Goal: Transaction & Acquisition: Purchase product/service

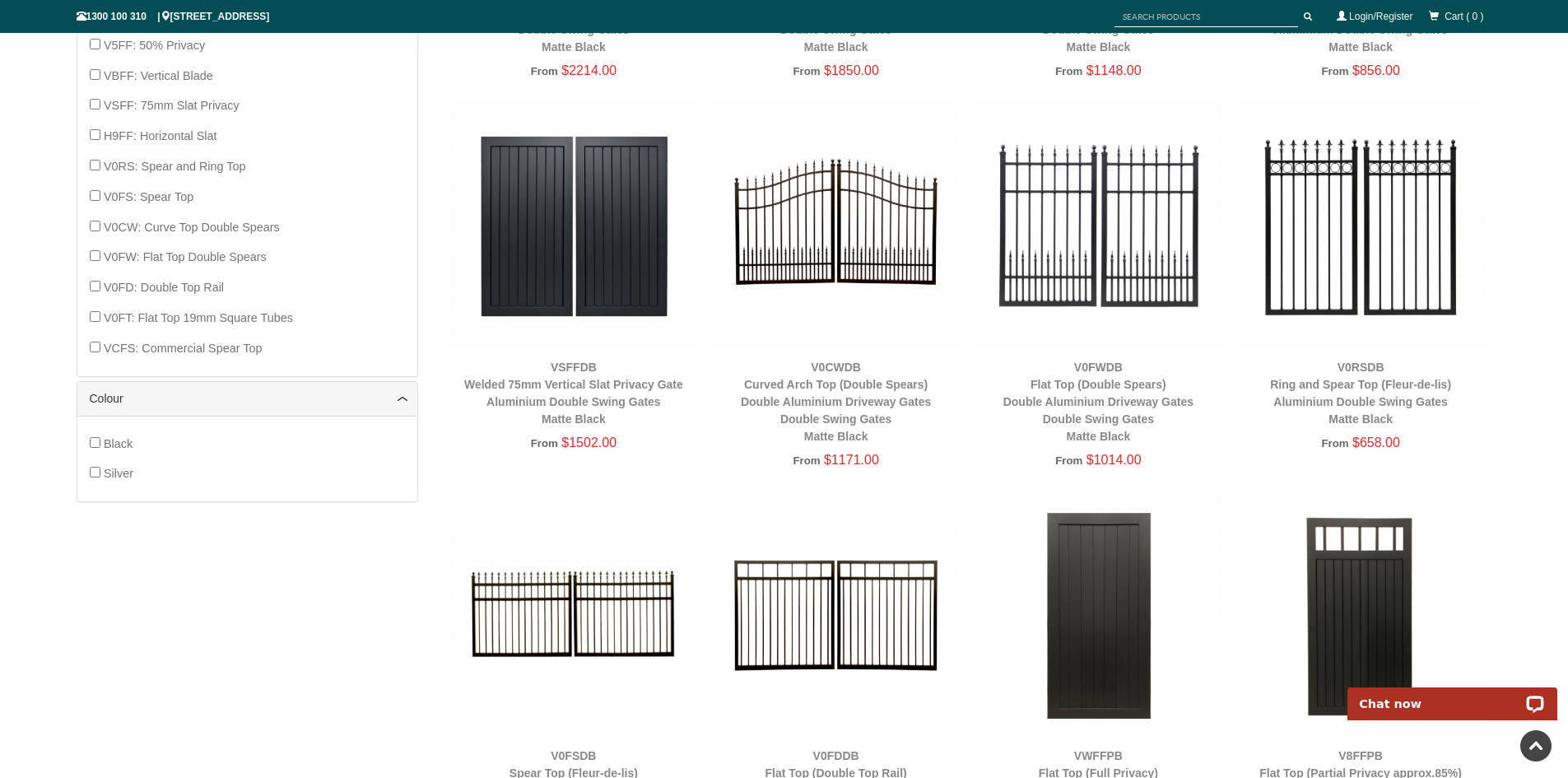
scroll to position [1358, 0]
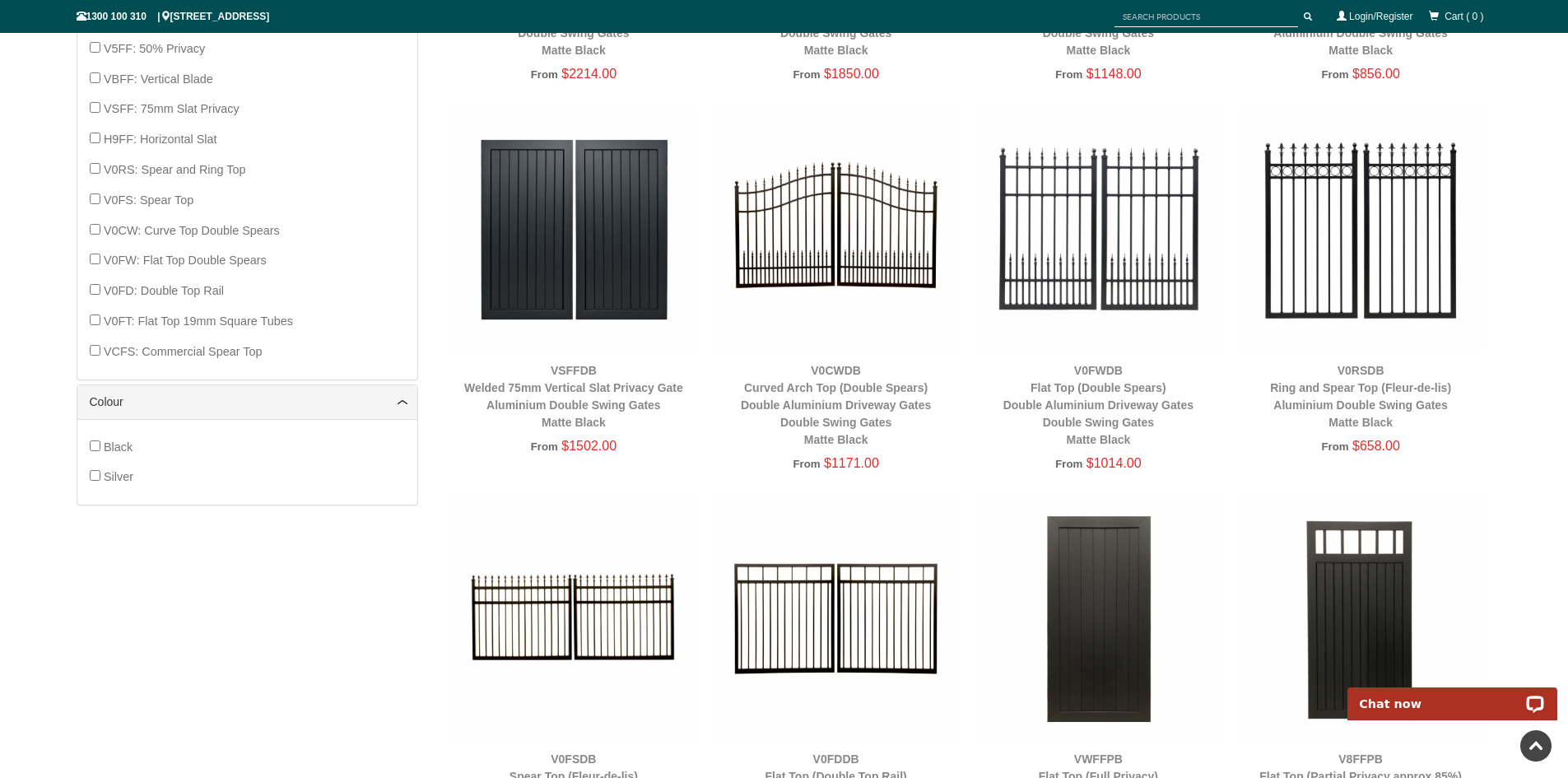
click at [827, 236] on img at bounding box center [835, 229] width 246 height 246
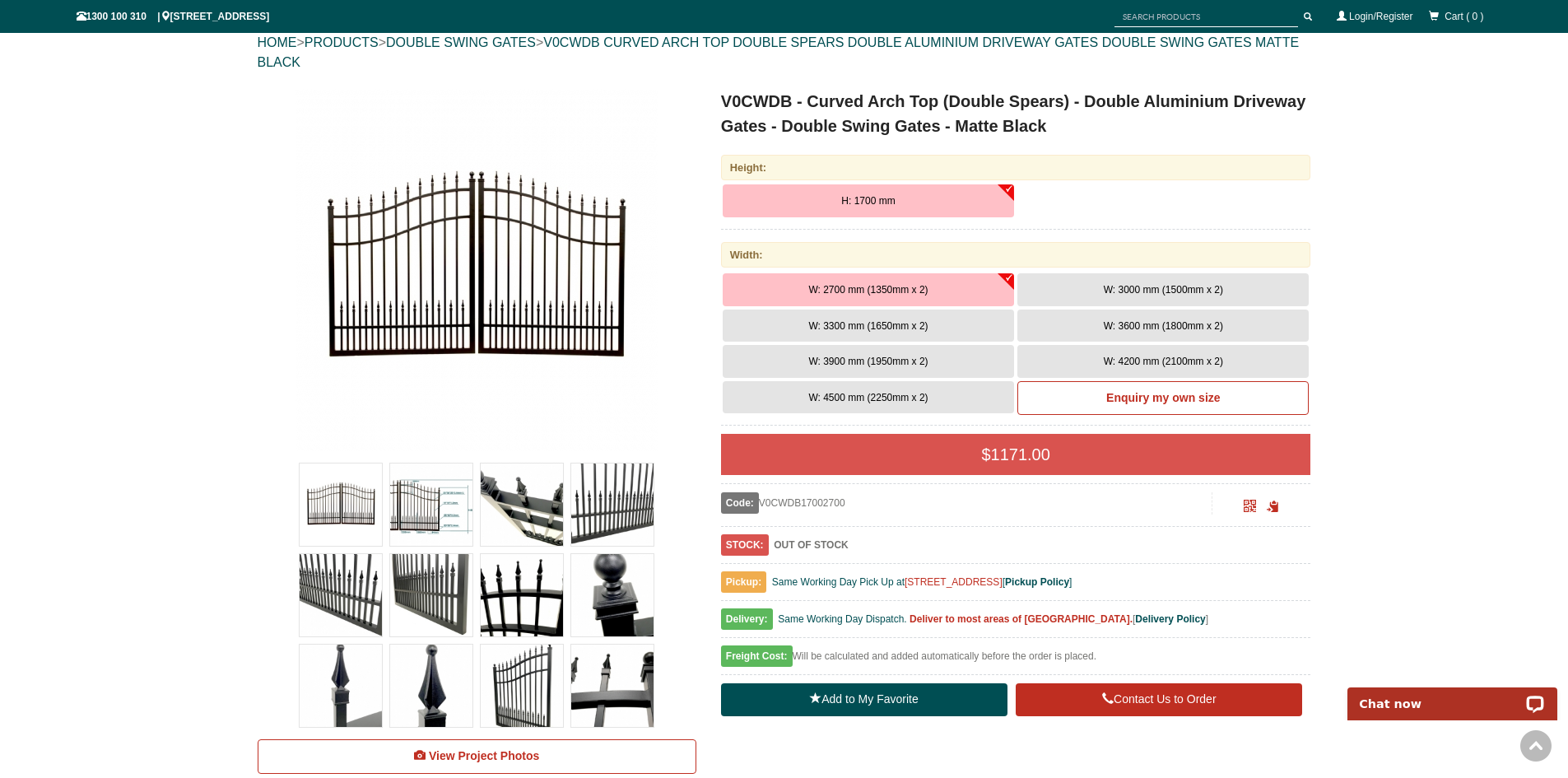
scroll to position [40, 0]
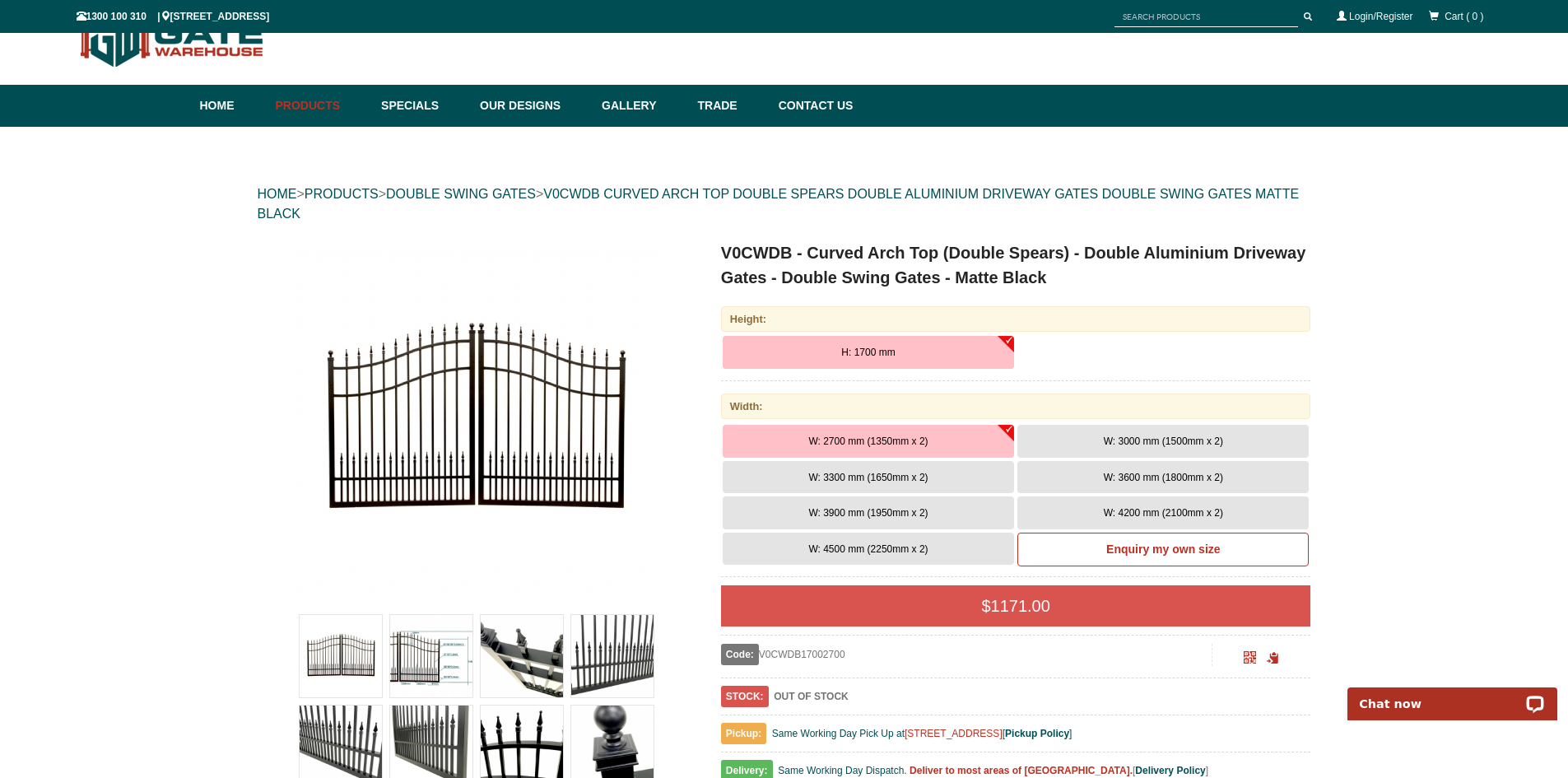
click at [858, 466] on button "W: 3300 mm (1650mm x 2)" at bounding box center [868, 478] width 291 height 33
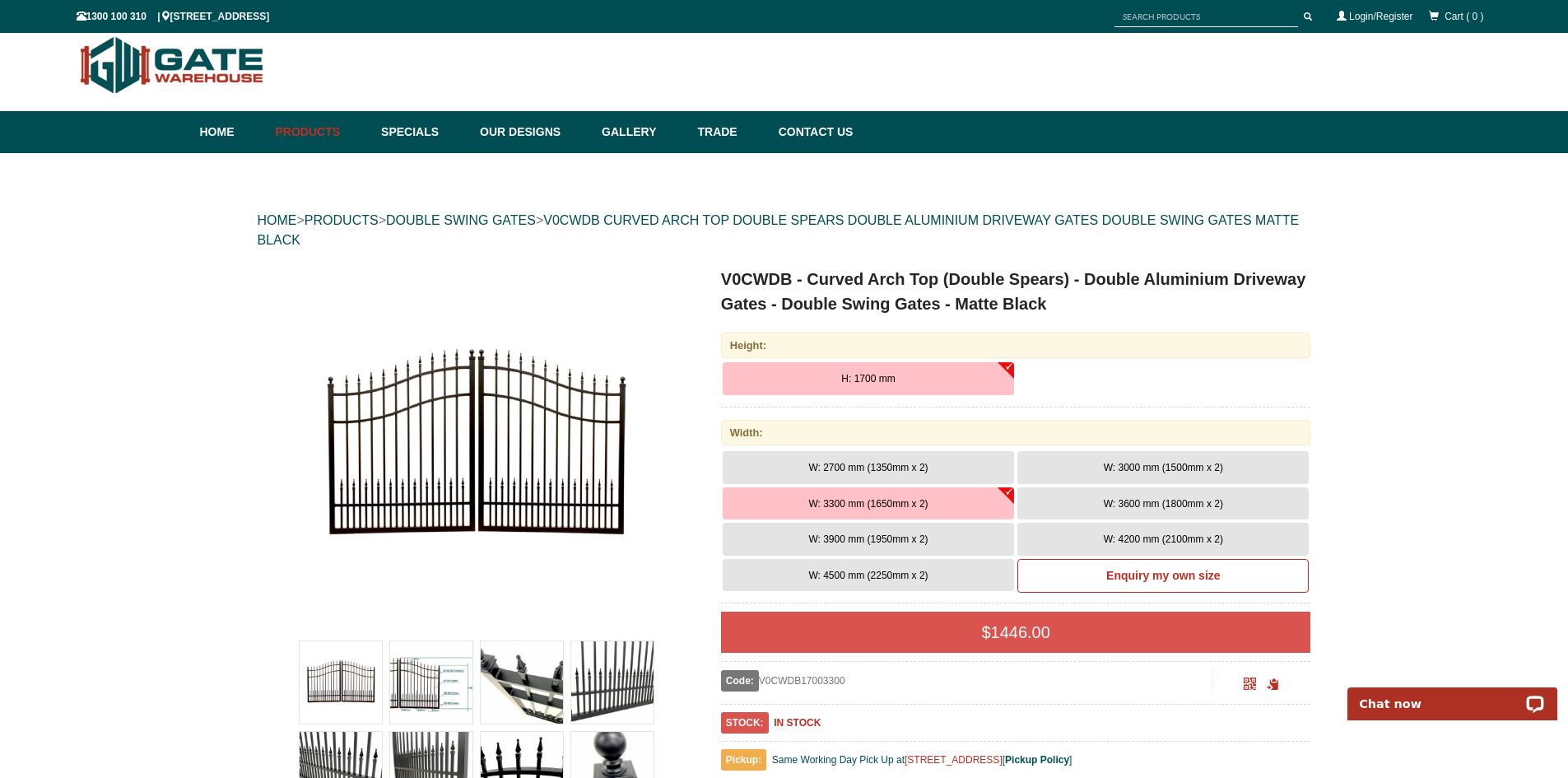
scroll to position [0, 0]
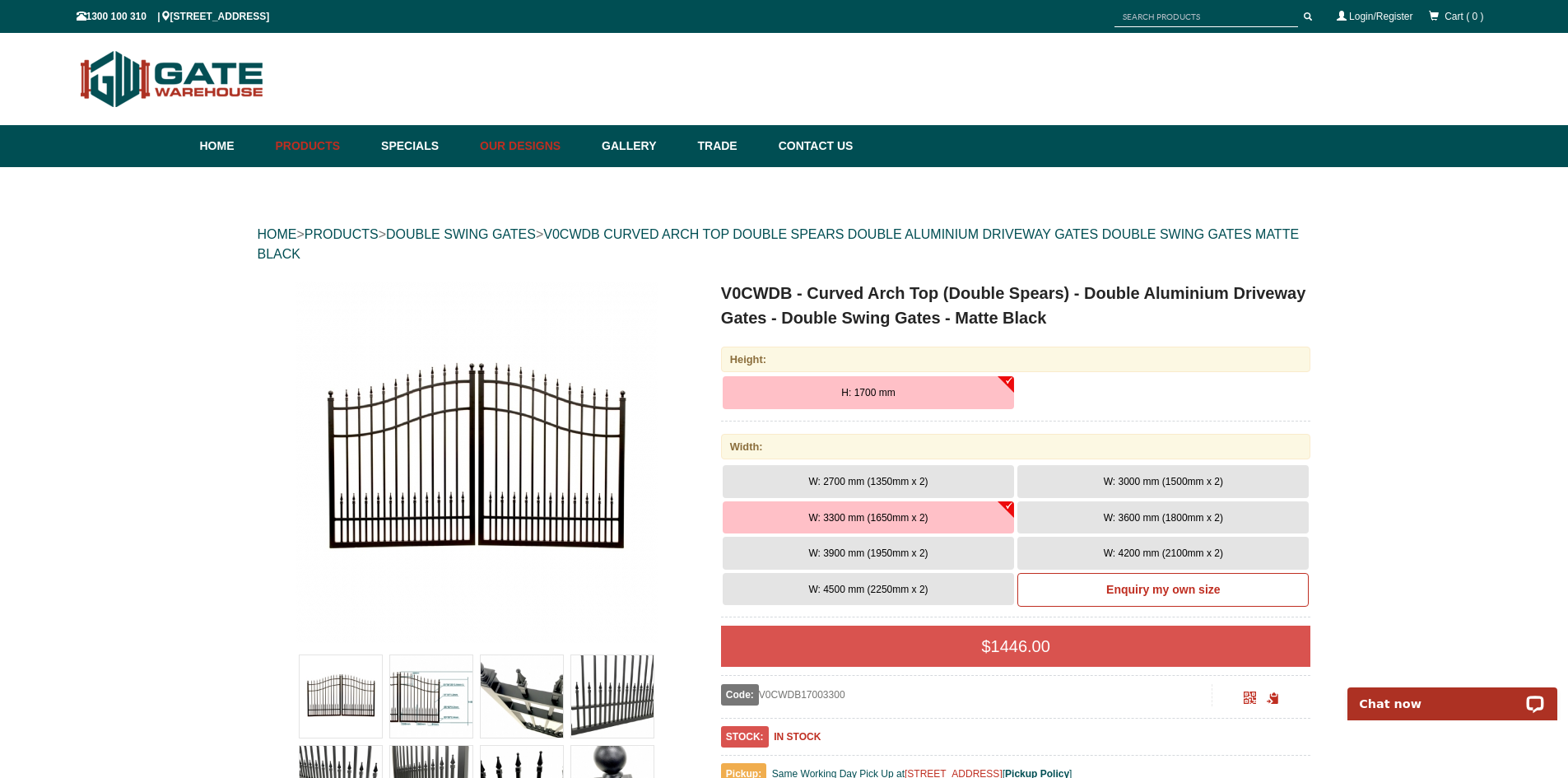
click at [570, 141] on link "Our Designs" at bounding box center [533, 146] width 122 height 42
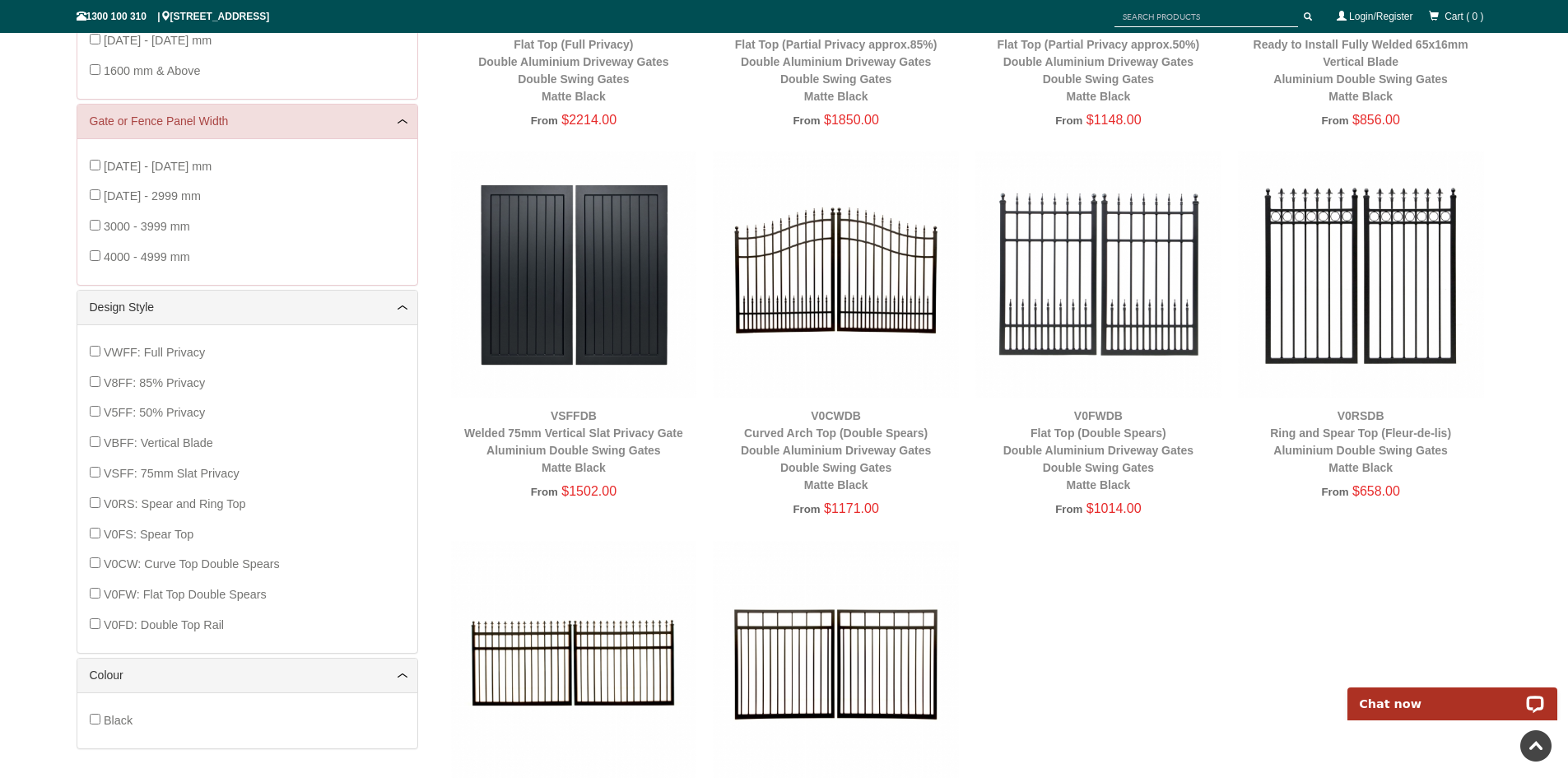
click at [862, 283] on img at bounding box center [835, 274] width 246 height 246
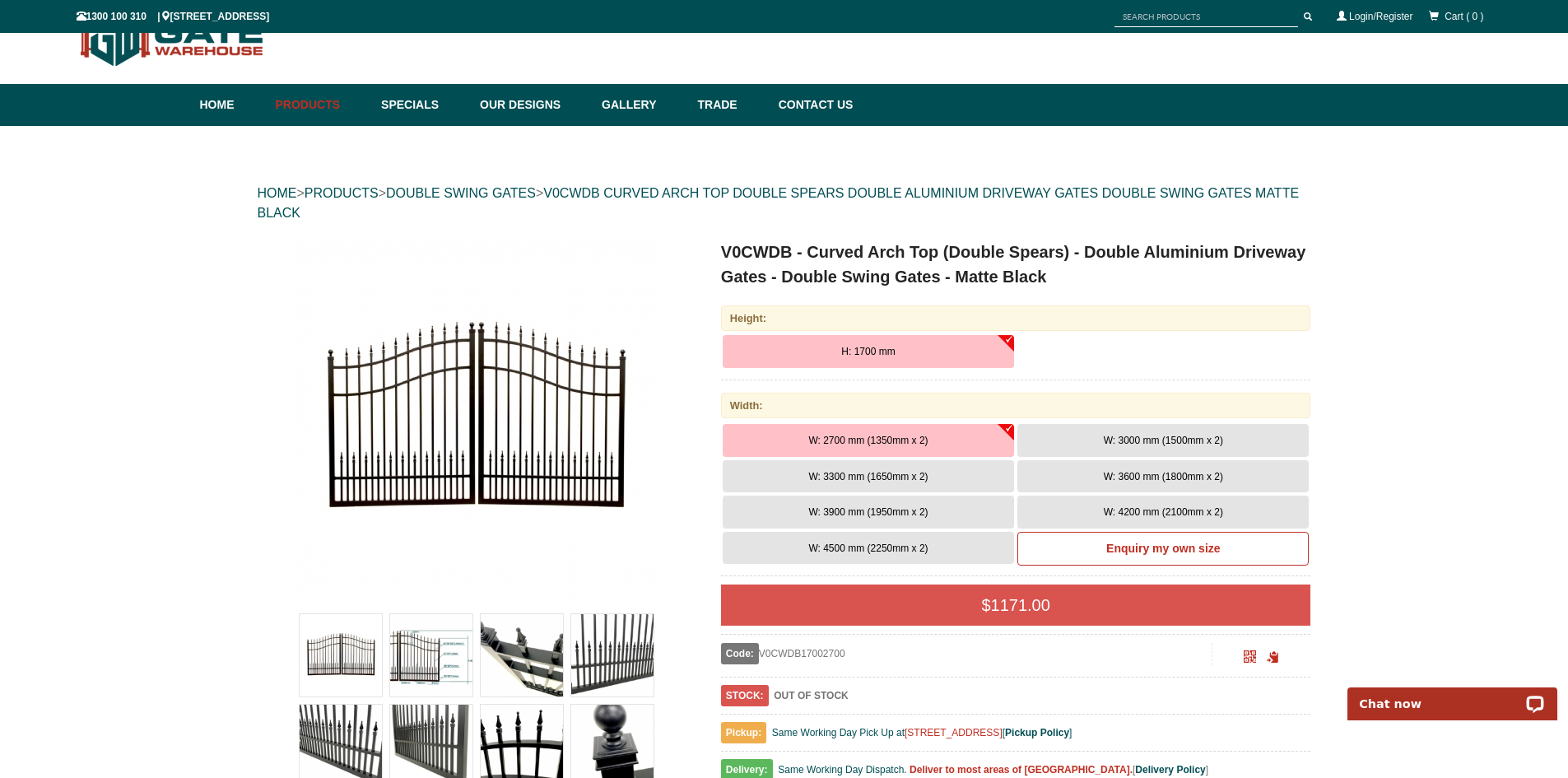
click at [843, 477] on span "W: 3300 mm (1650mm x 2)" at bounding box center [868, 476] width 119 height 11
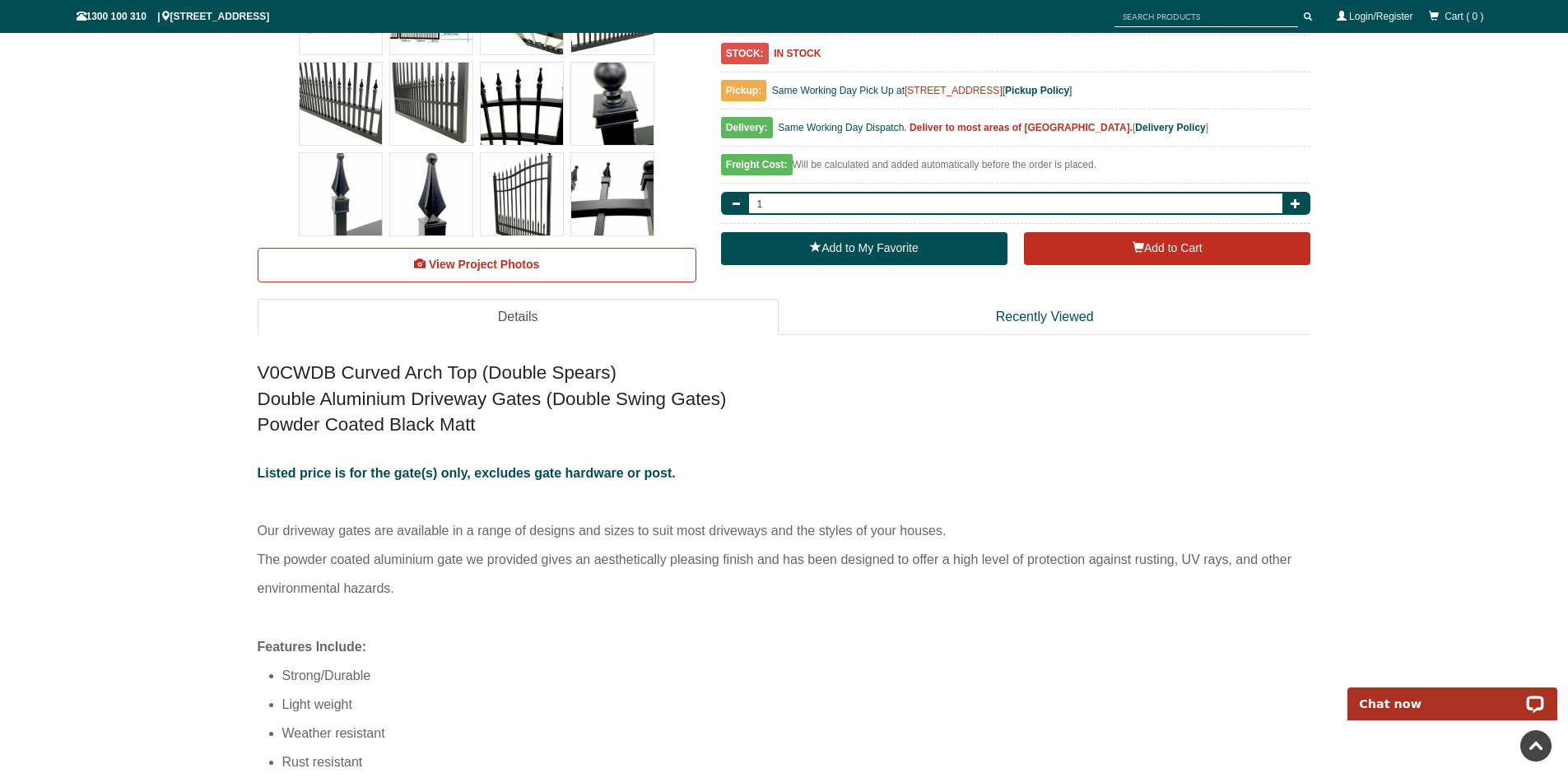
scroll to position [781, 0]
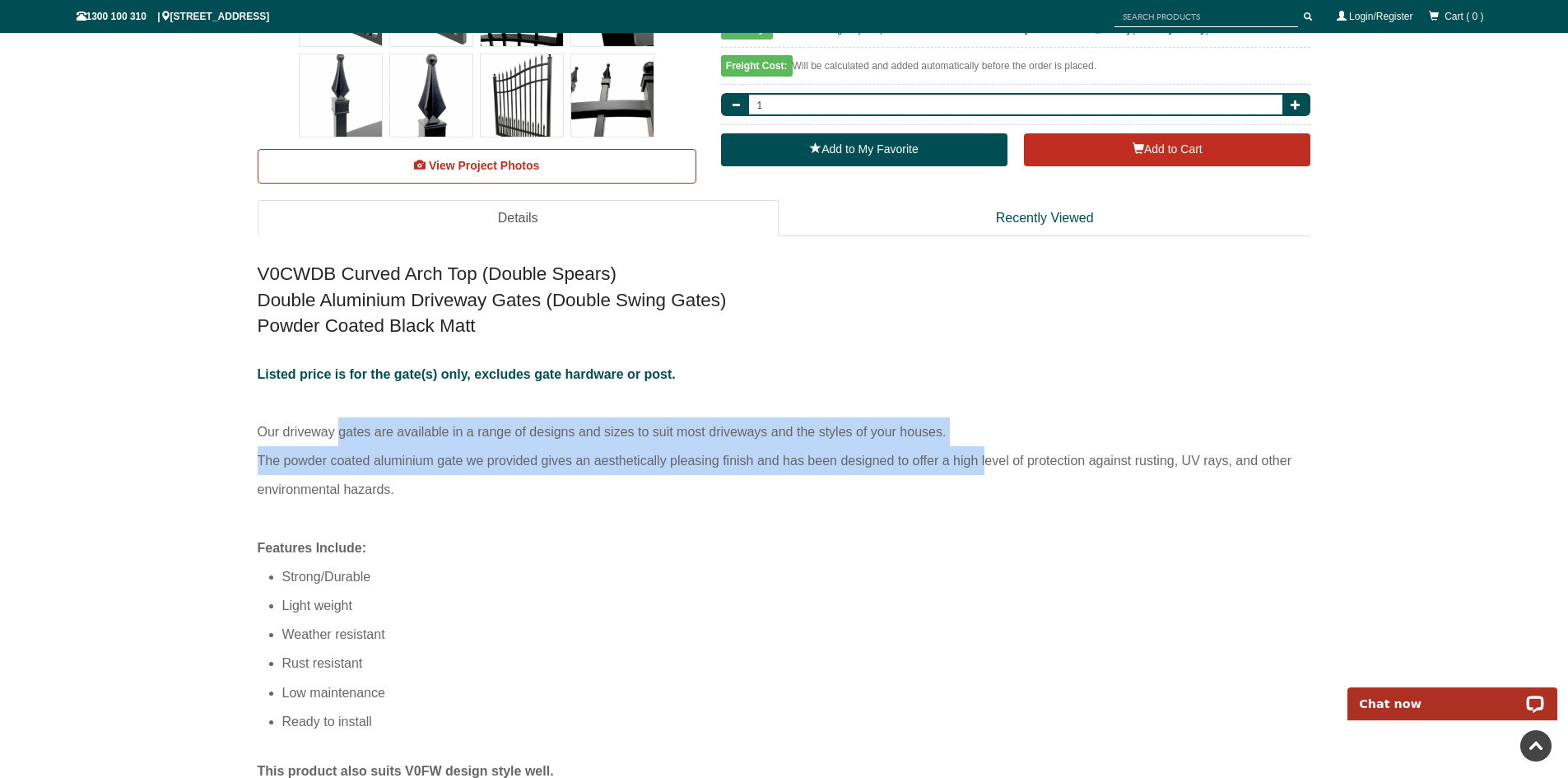
drag, startPoint x: 292, startPoint y: 430, endPoint x: 941, endPoint y: 459, distance: 649.6
click at [941, 459] on p "Listed price is for the gate(s) only, excludes gate hardware or post. Our drive…" at bounding box center [784, 446] width 1053 height 174
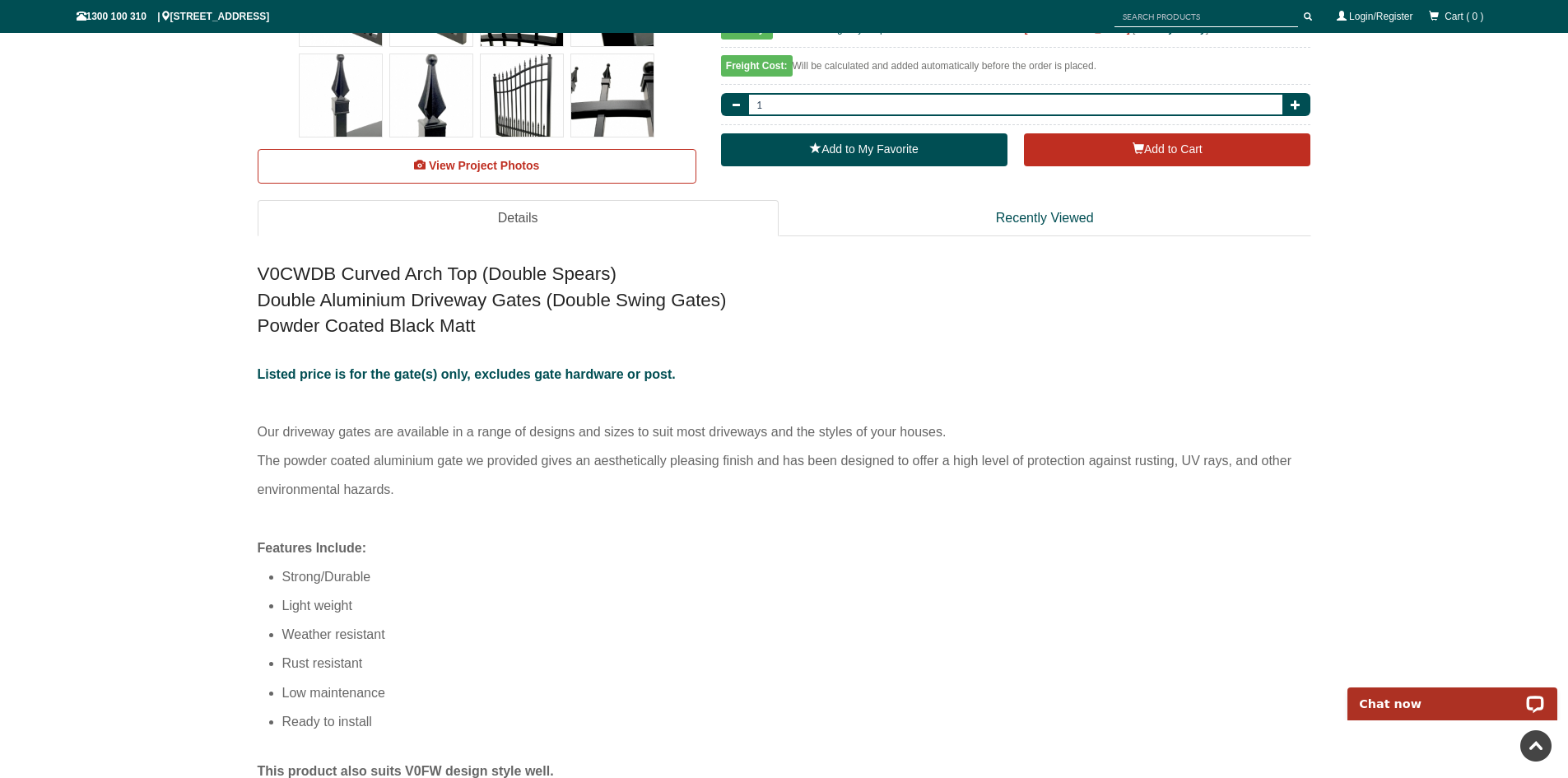
click at [635, 514] on p "Listed price is for the gate(s) only, excludes gate hardware or post. Our drive…" at bounding box center [784, 446] width 1053 height 174
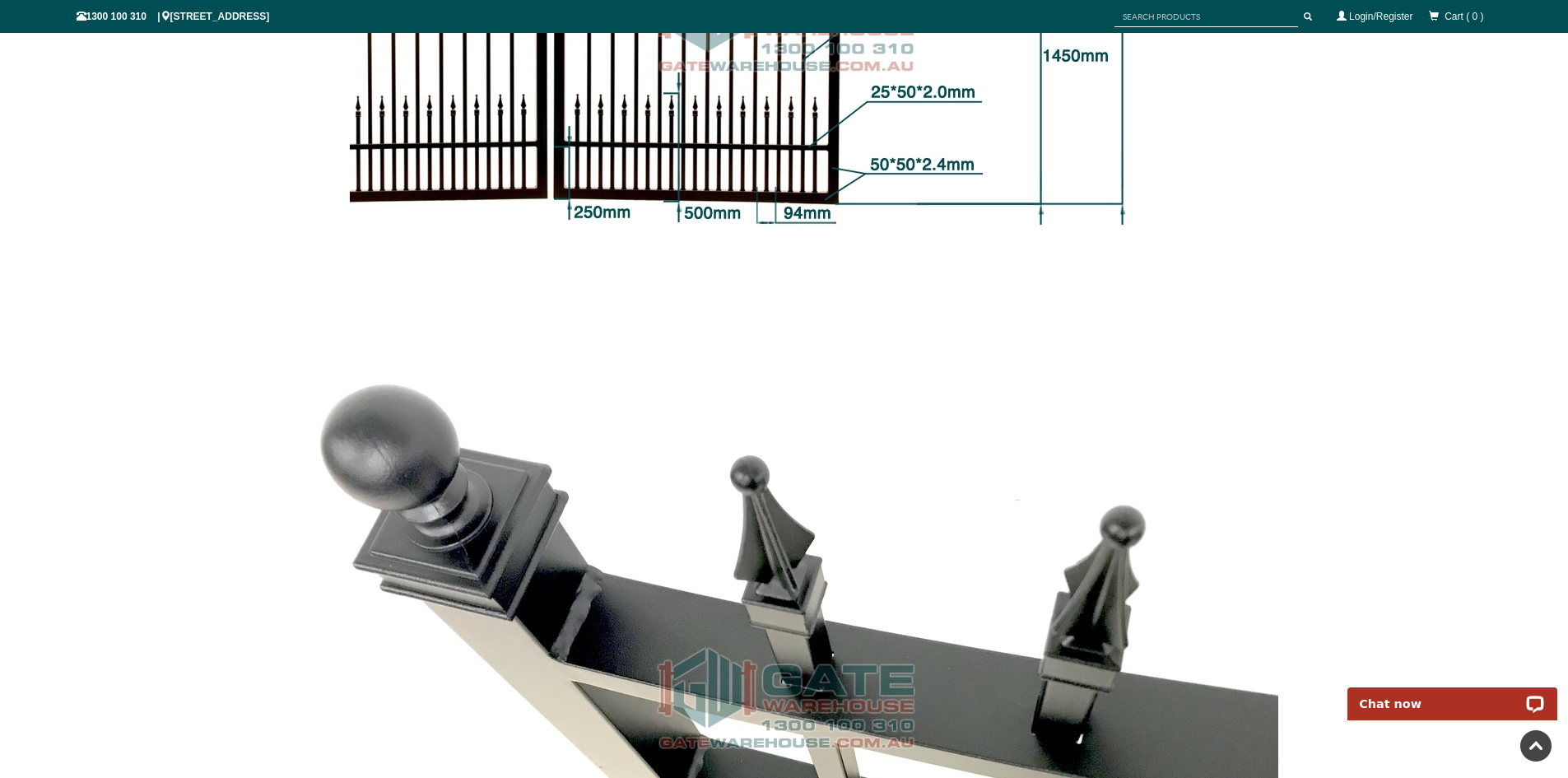
scroll to position [0, 0]
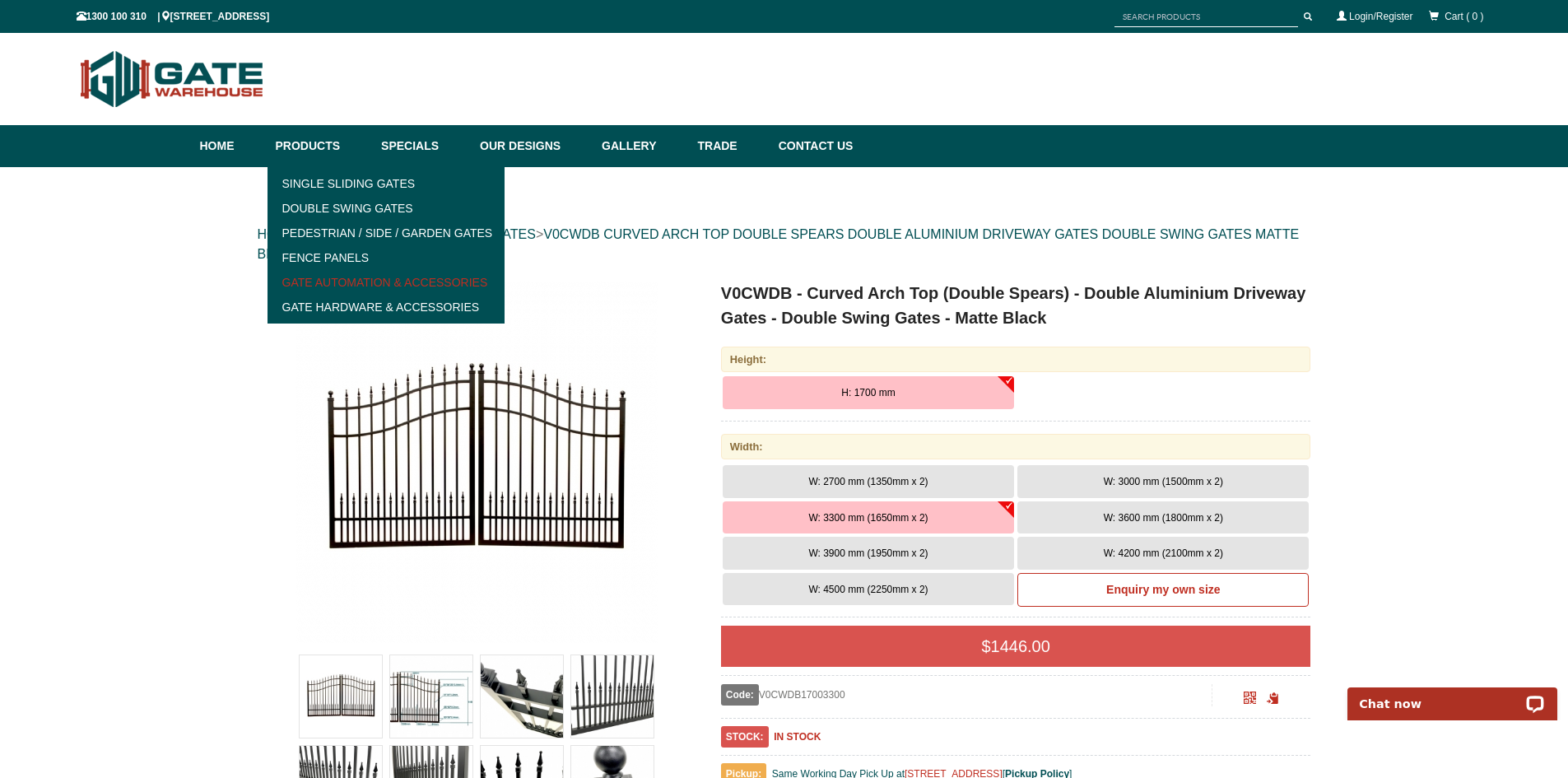
click at [356, 280] on link "Gate Automation & Accessories" at bounding box center [386, 282] width 228 height 24
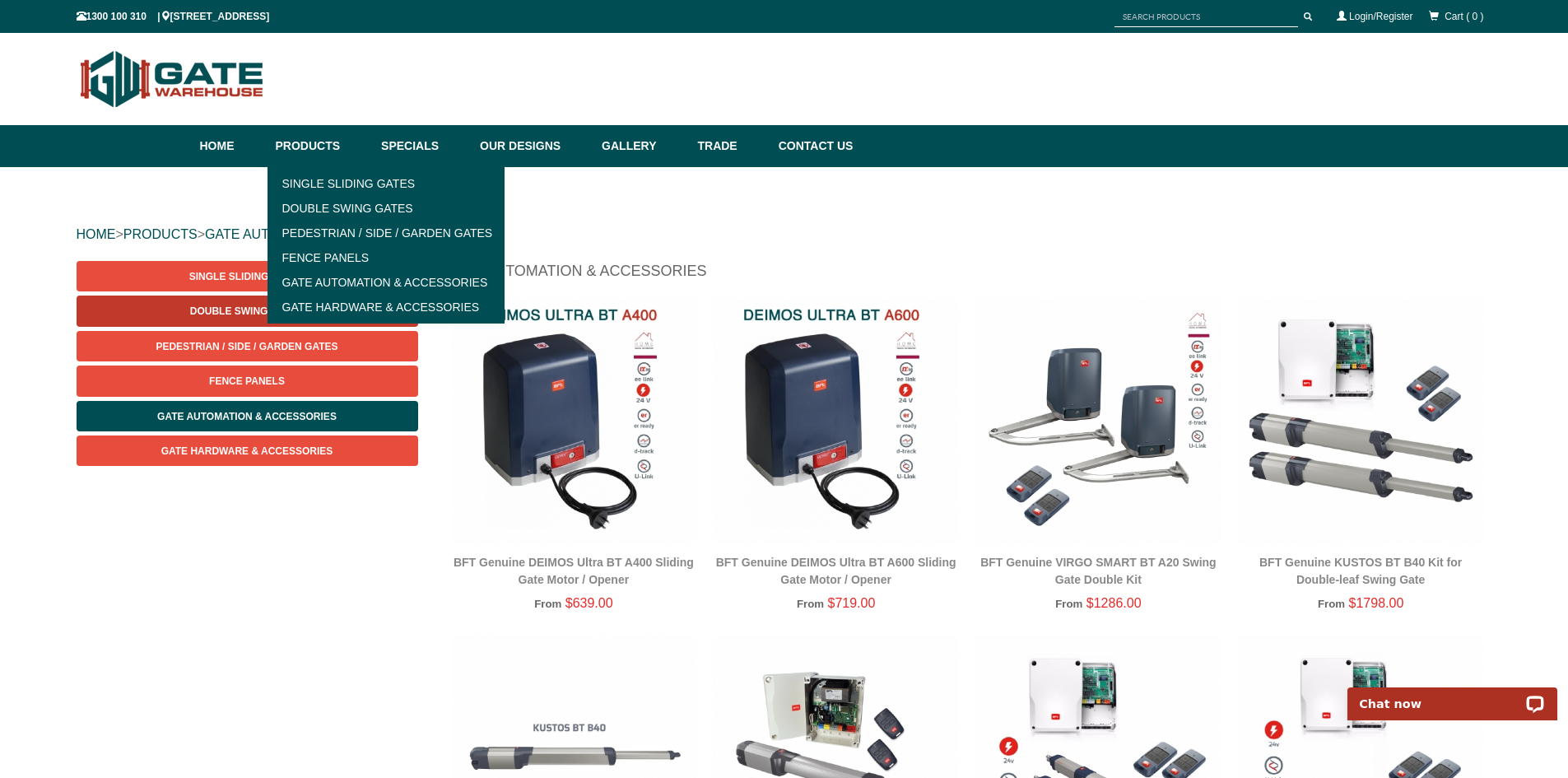
click at [188, 313] on link "Double Swing Gates" at bounding box center [247, 310] width 341 height 30
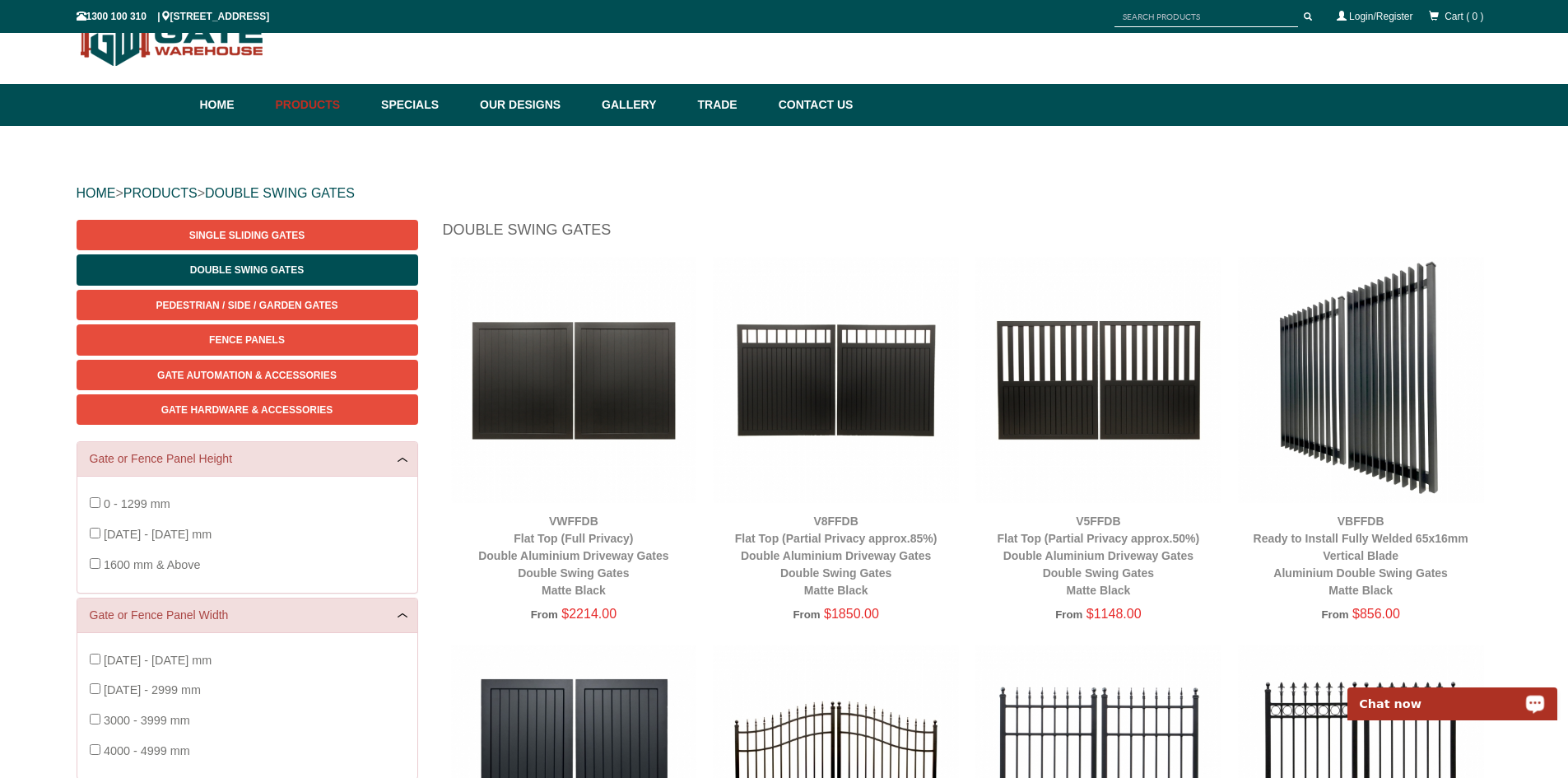
click at [1465, 704] on p "Chat now" at bounding box center [1440, 703] width 163 height 13
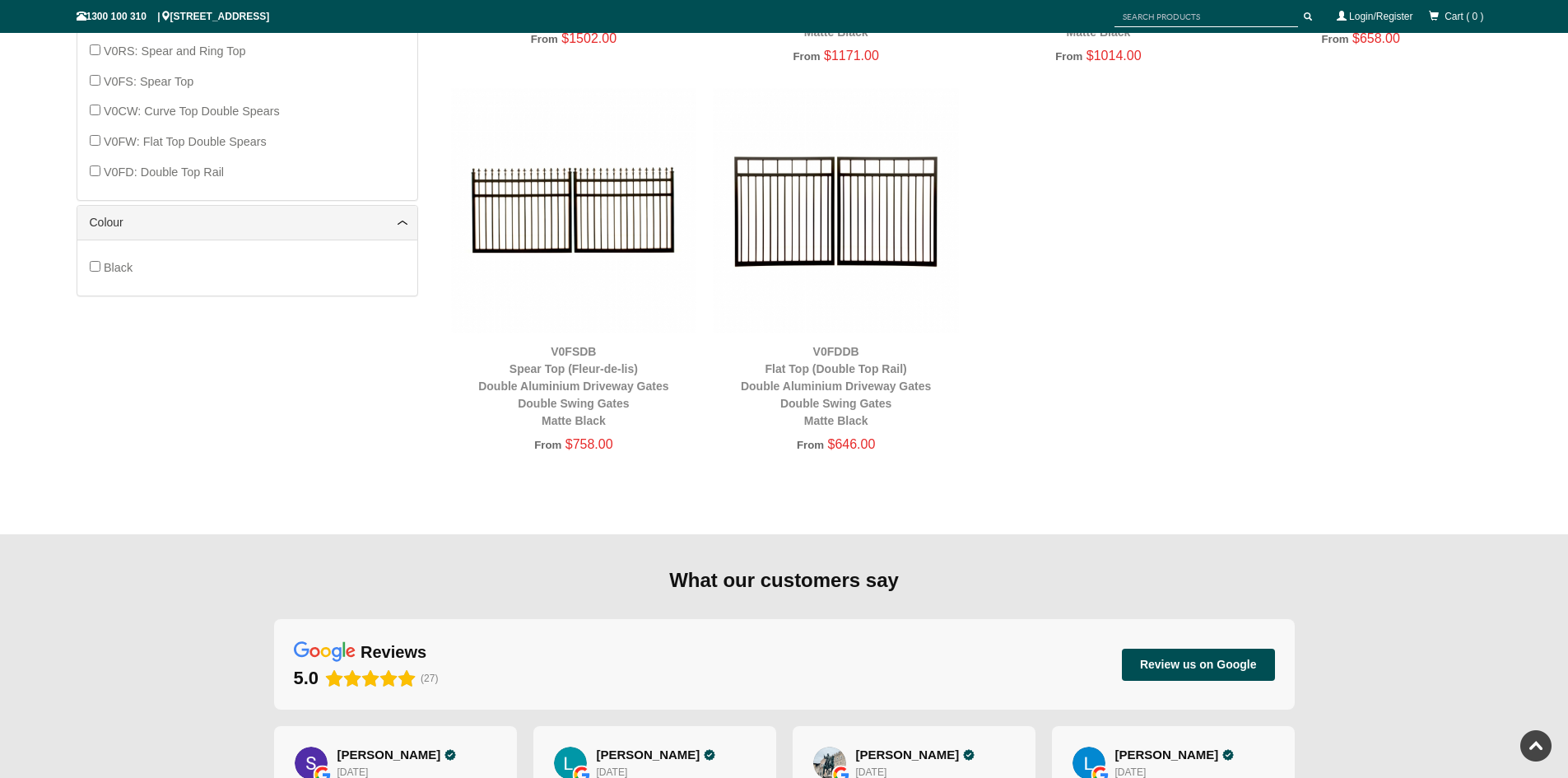
scroll to position [1358, 0]
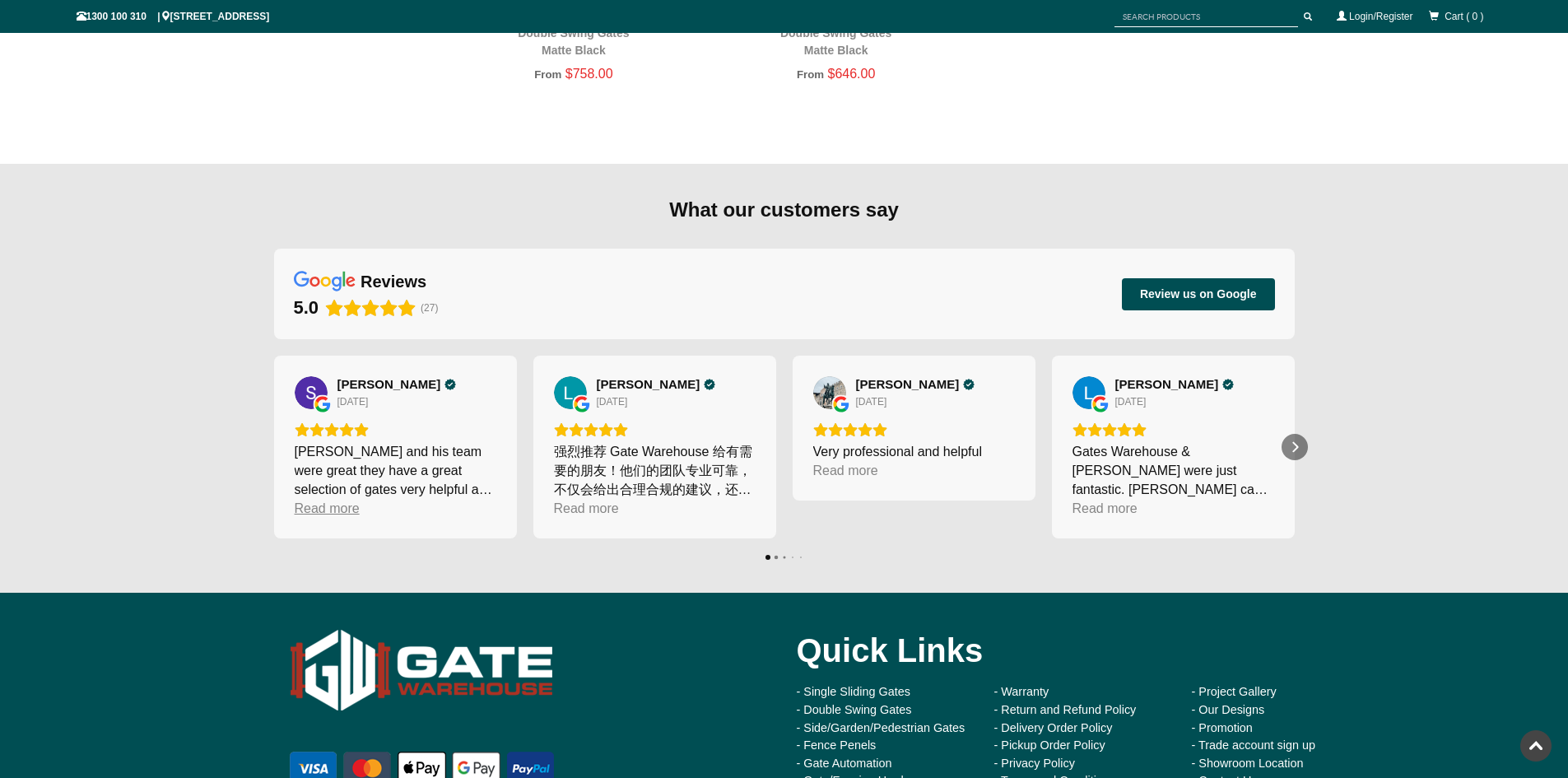
click at [336, 507] on div "Read more" at bounding box center [327, 508] width 65 height 19
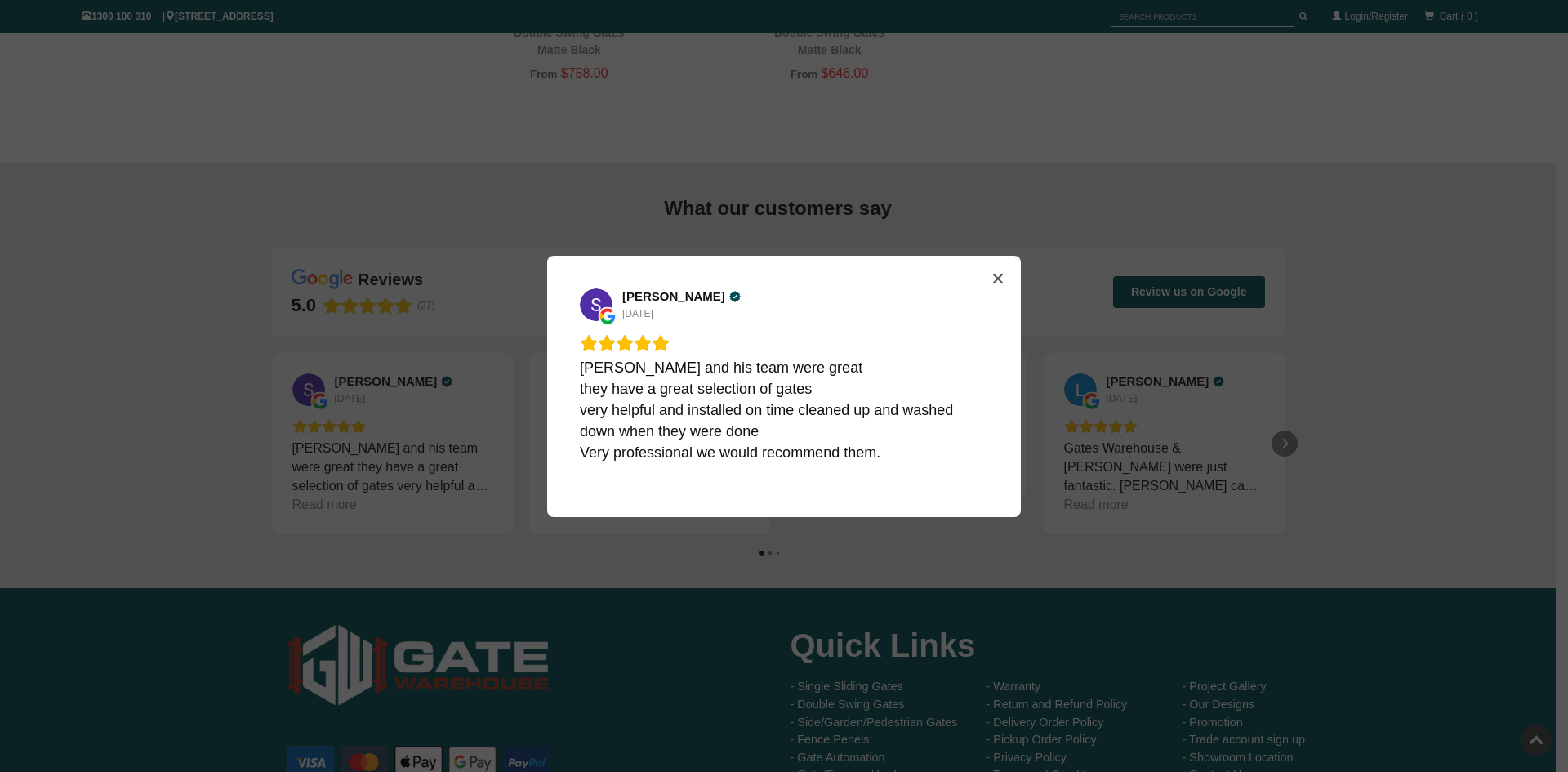
click at [984, 282] on div "[PERSON_NAME] [DATE] [PERSON_NAME] and his team were great they have a great se…" at bounding box center [784, 386] width 473 height 262
click at [1000, 282] on icon "Close" at bounding box center [997, 278] width 13 height 13
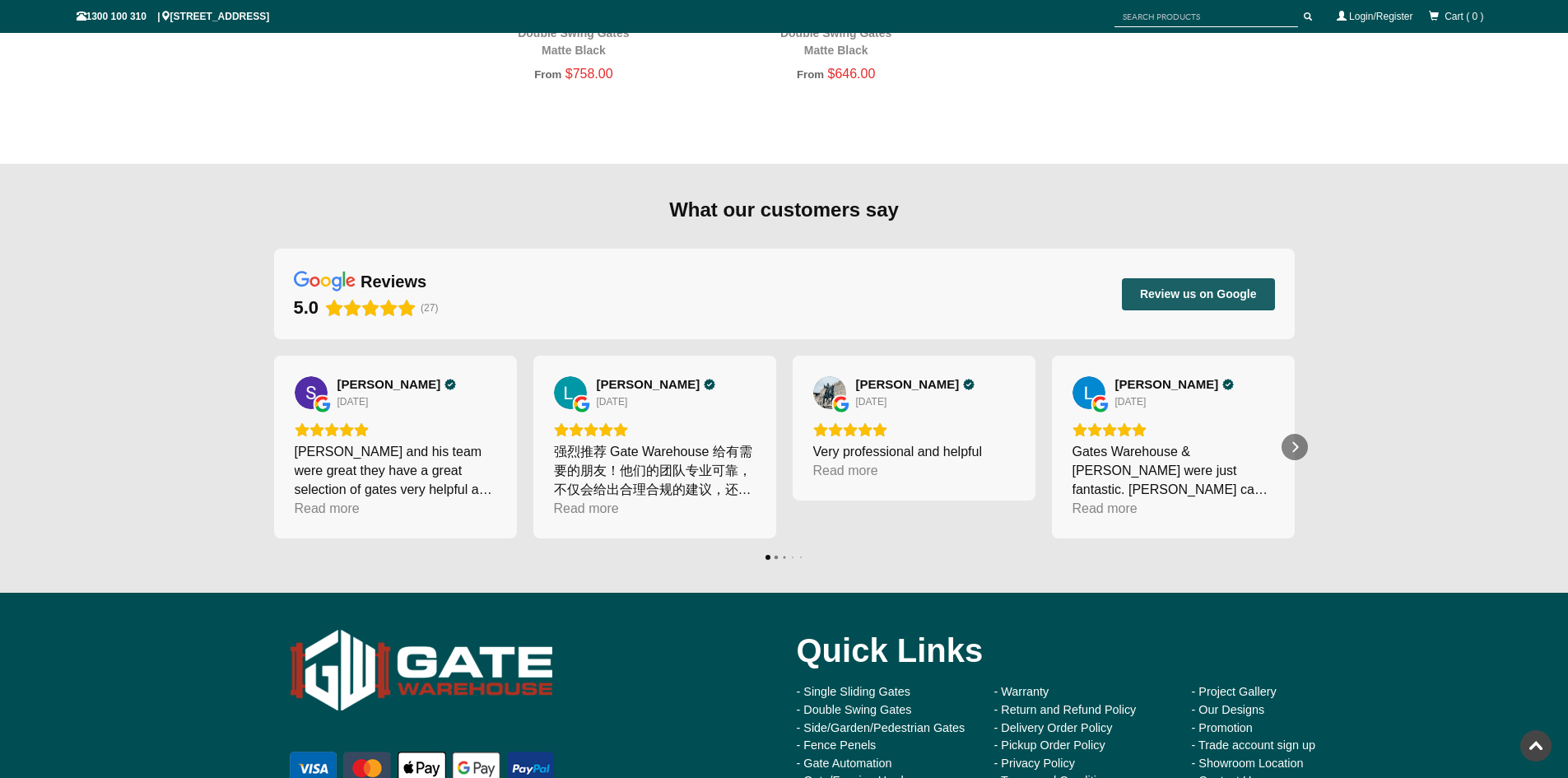
click at [1175, 305] on span "Review us on Google" at bounding box center [1198, 294] width 150 height 28
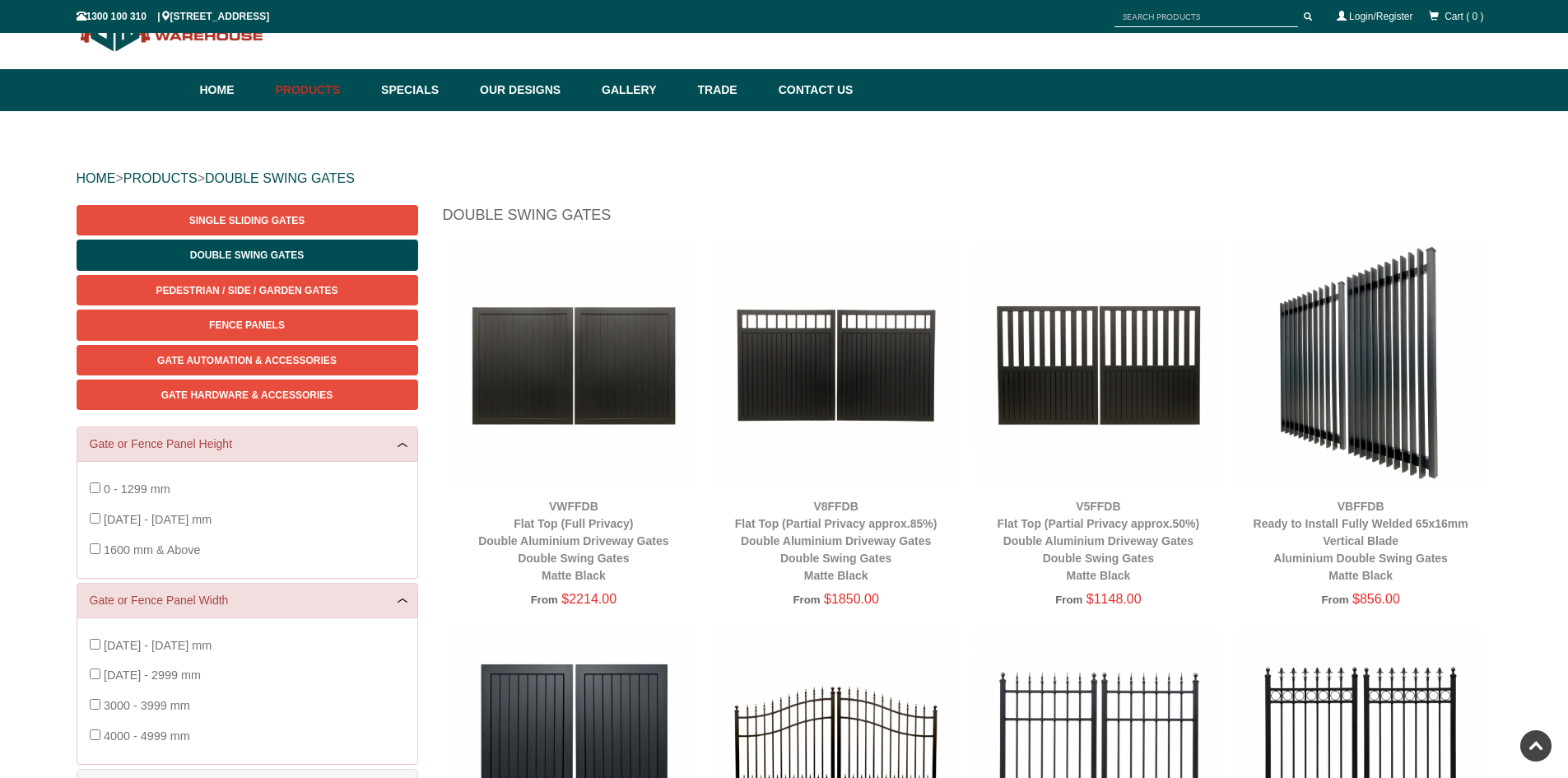
scroll to position [0, 0]
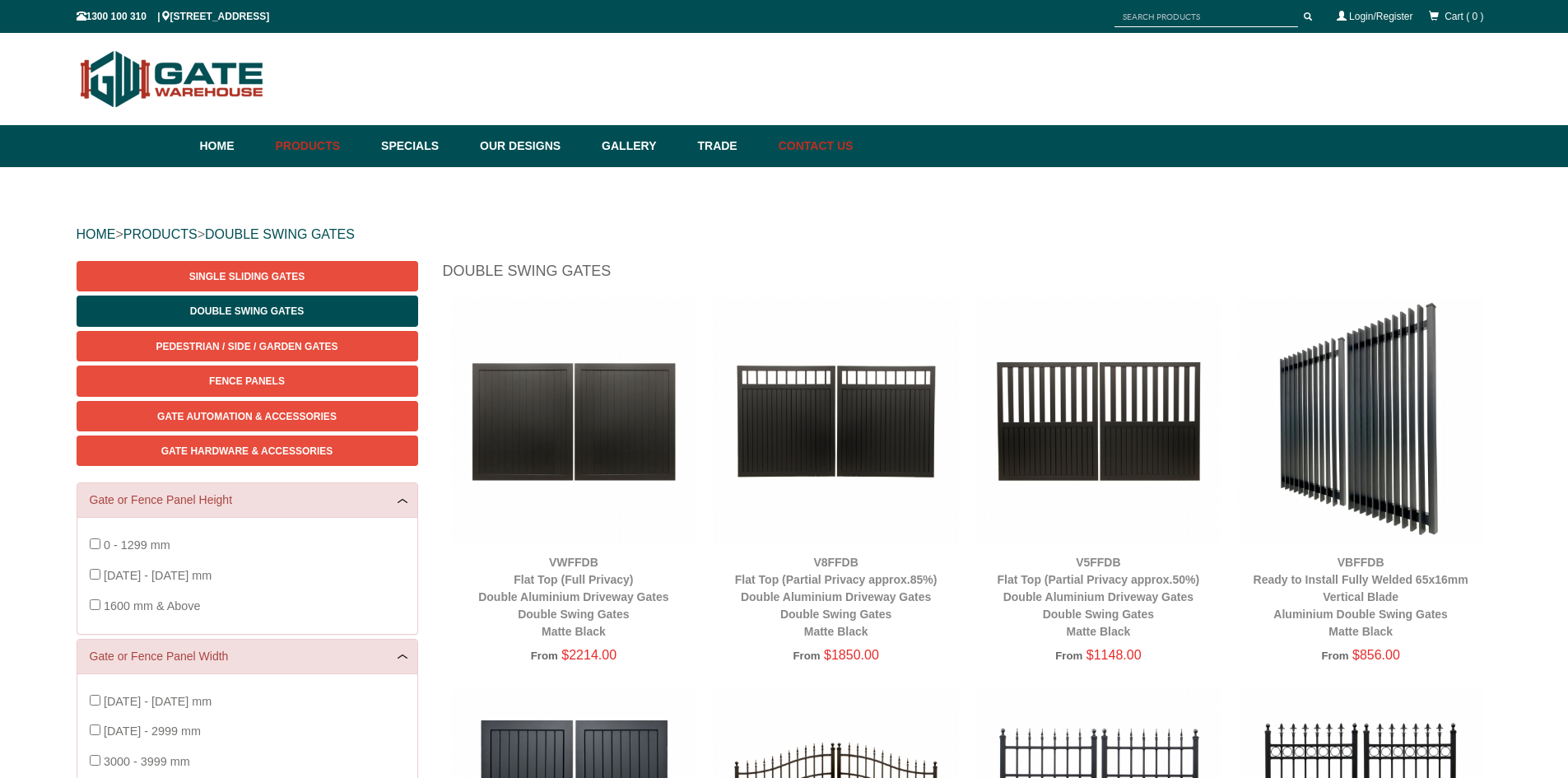
click at [854, 145] on link "Contact Us" at bounding box center [812, 146] width 84 height 42
